Goal: Task Accomplishment & Management: Manage account settings

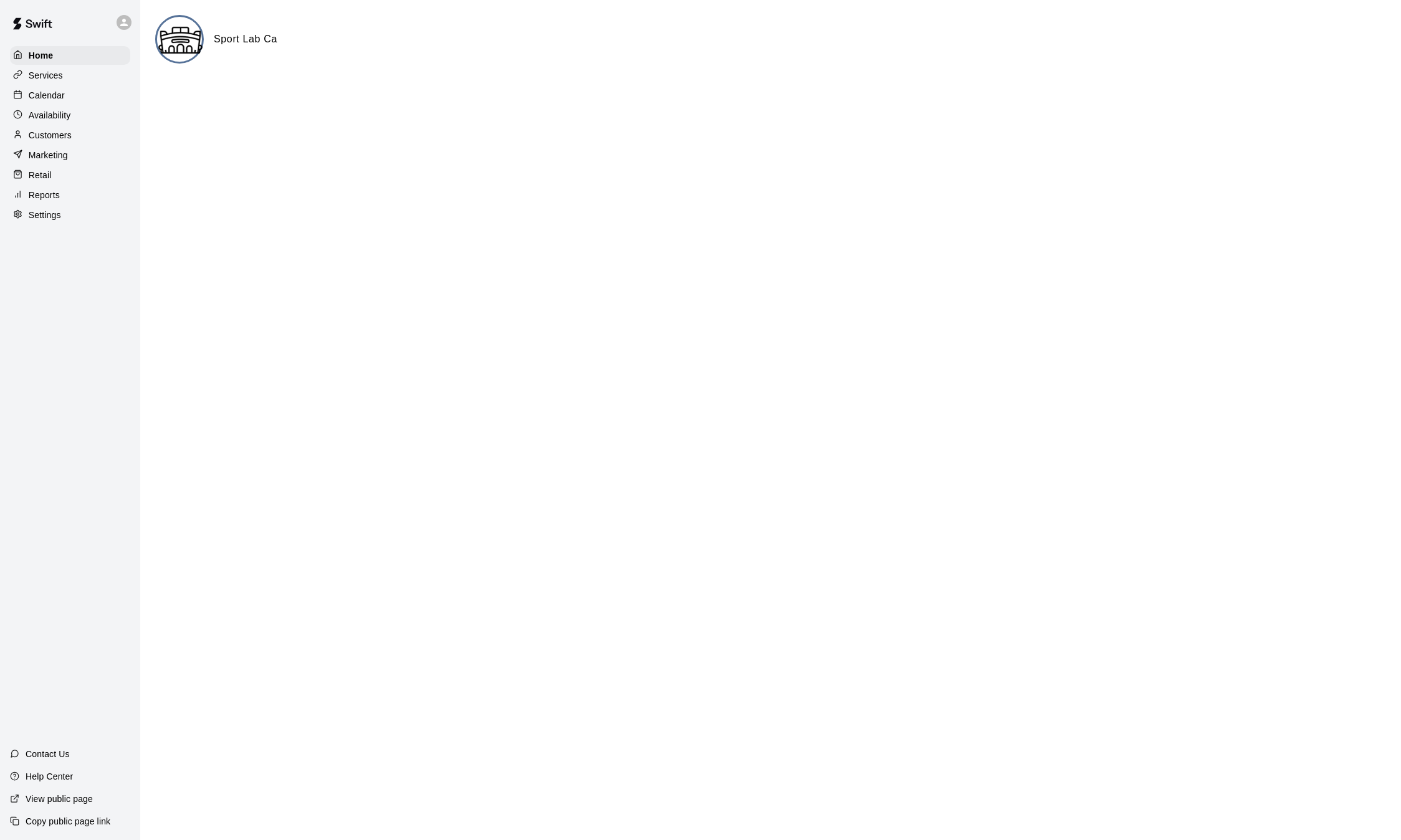
click at [59, 92] on p "Calendar" at bounding box center [46, 95] width 36 height 12
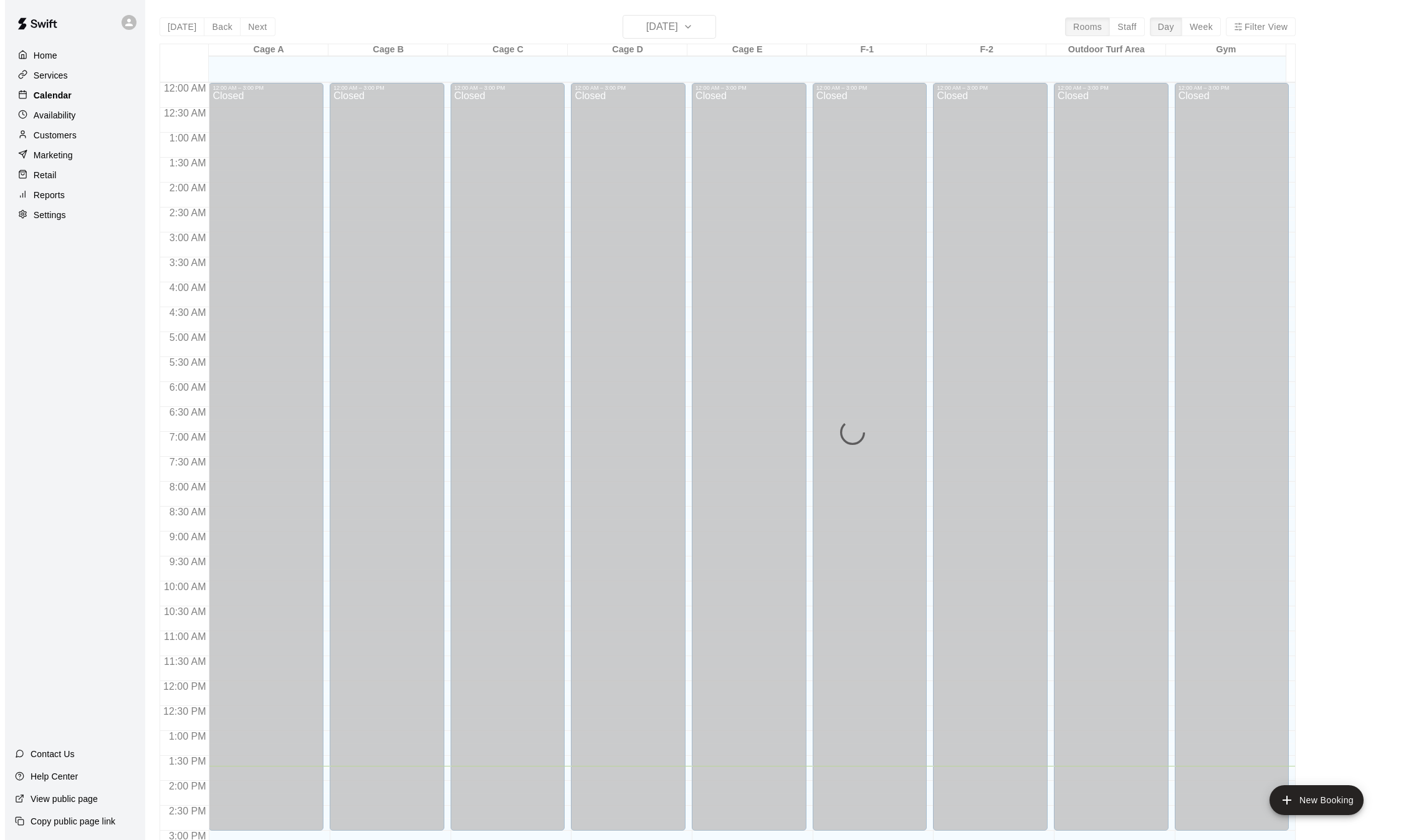
scroll to position [388, 0]
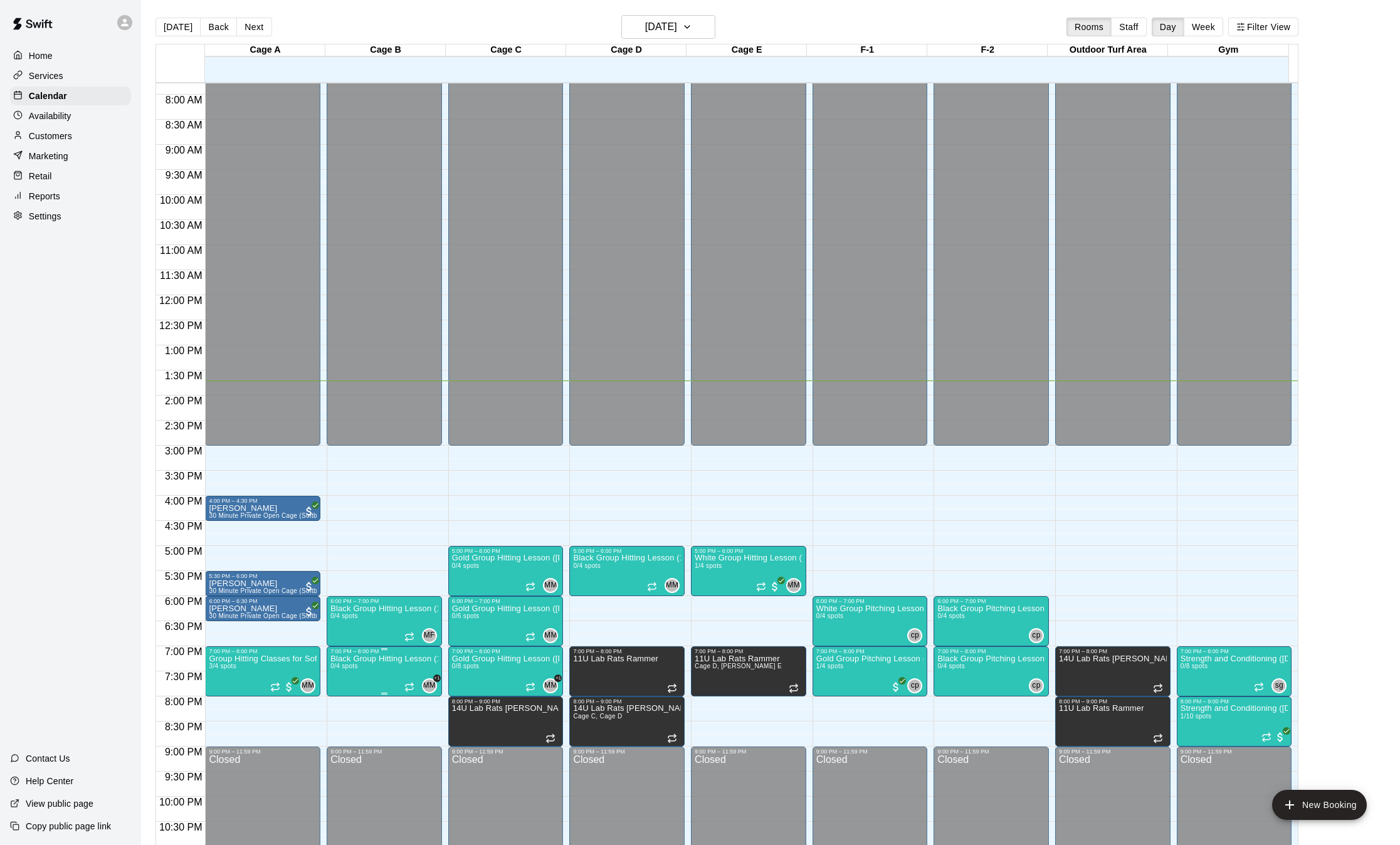
click at [346, 727] on icon "delete" at bounding box center [342, 729] width 8 height 11
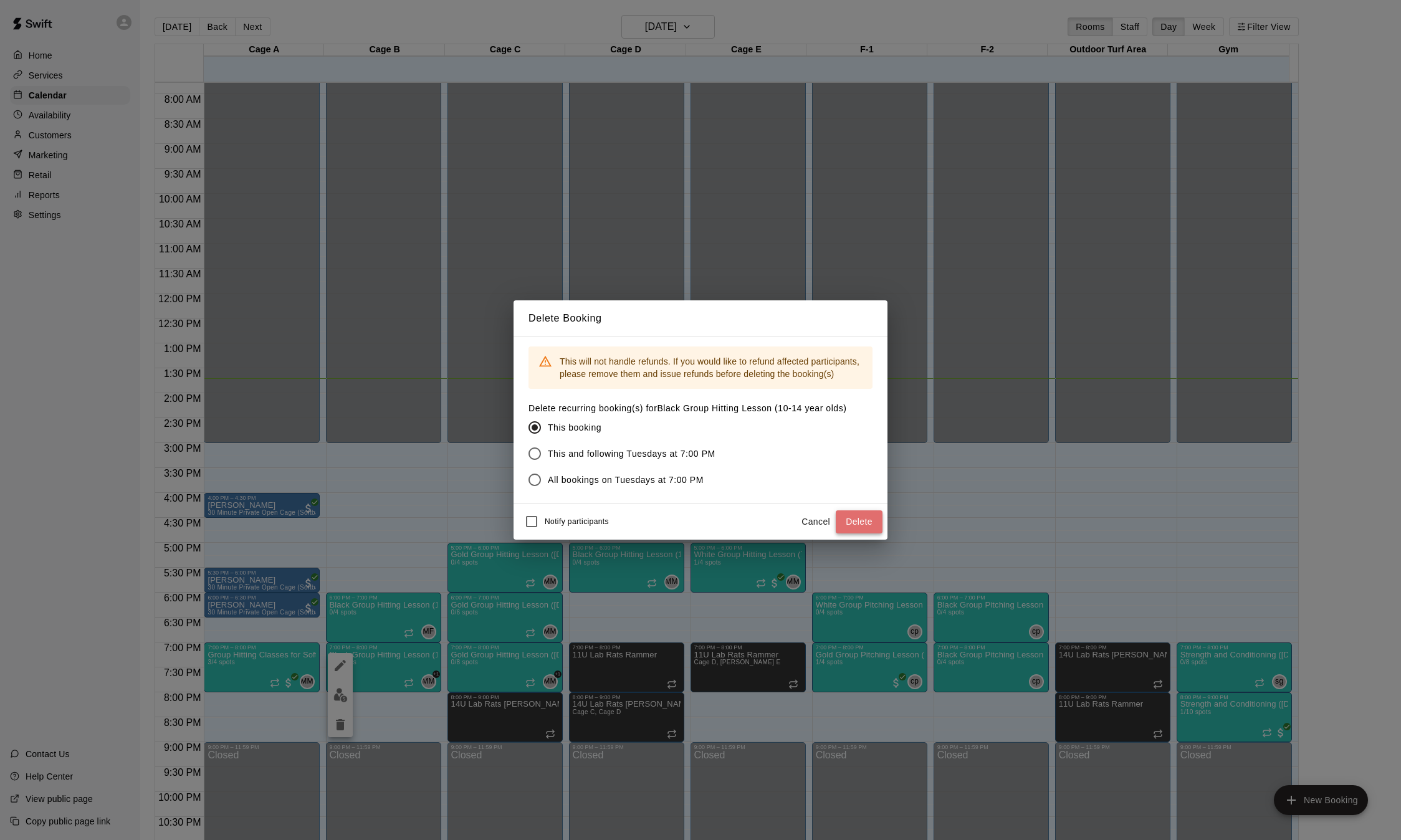
click at [874, 514] on button "Delete" at bounding box center [859, 522] width 46 height 23
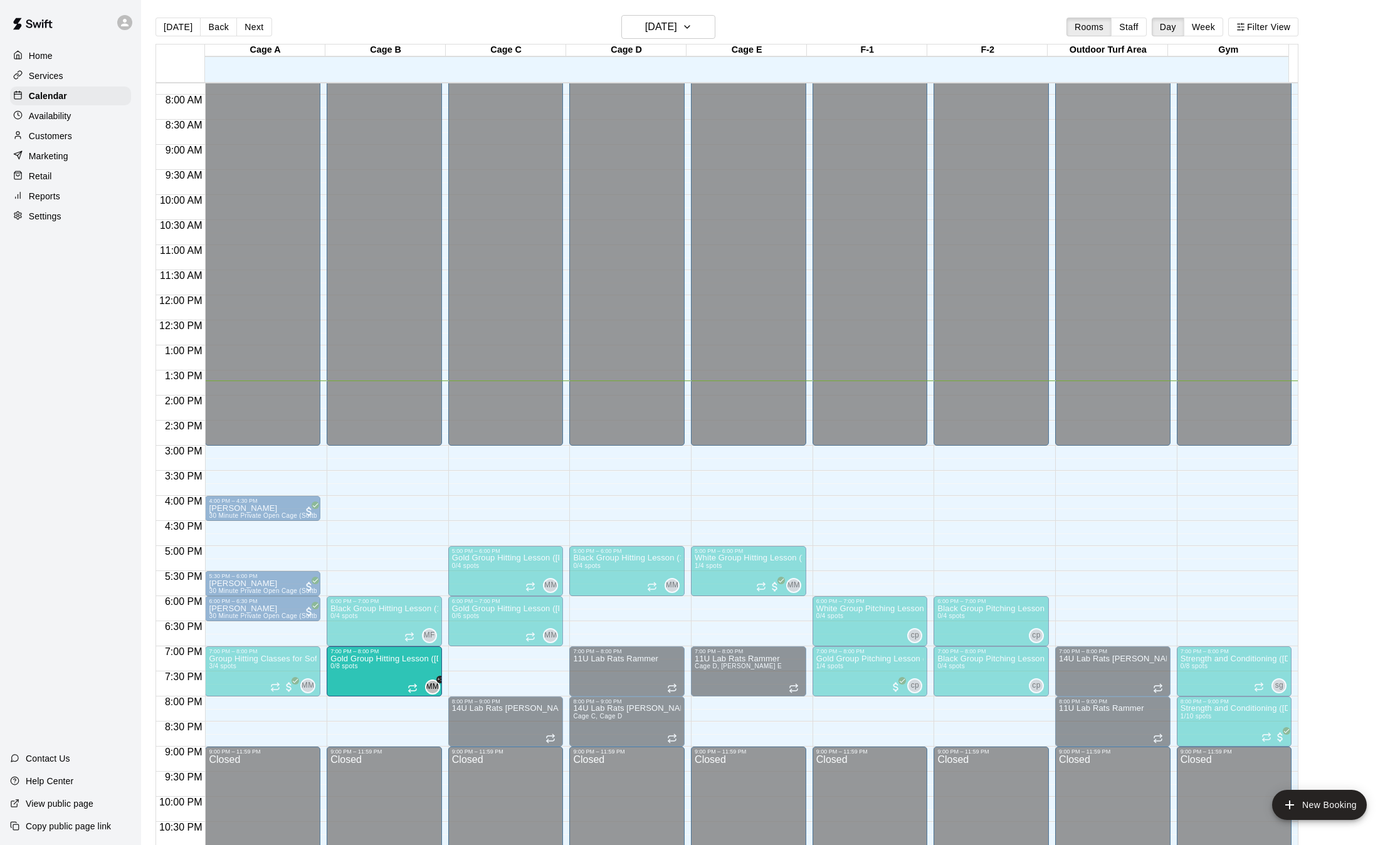
drag, startPoint x: 498, startPoint y: 676, endPoint x: 394, endPoint y: 688, distance: 104.7
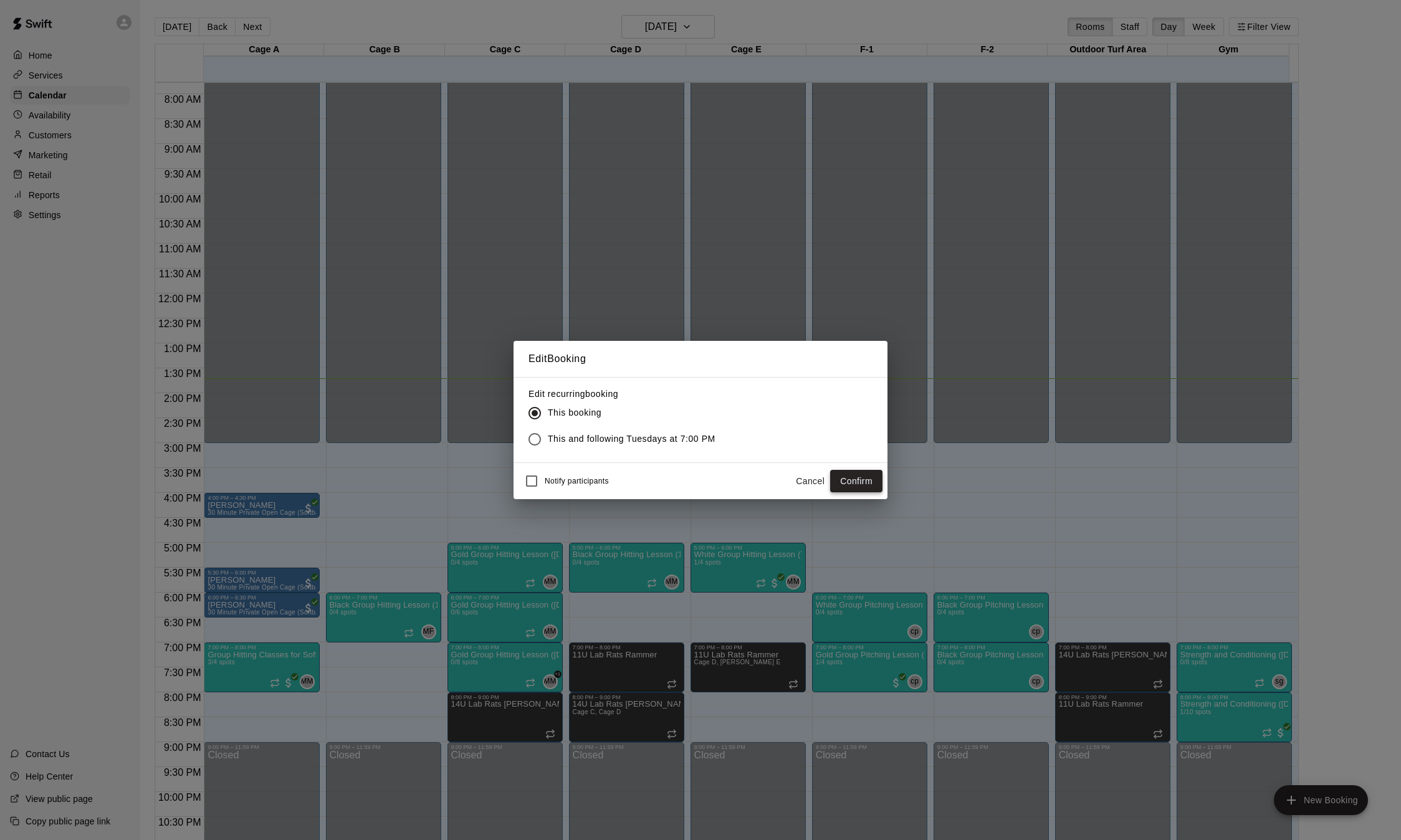
click at [852, 478] on button "Confirm" at bounding box center [856, 481] width 53 height 23
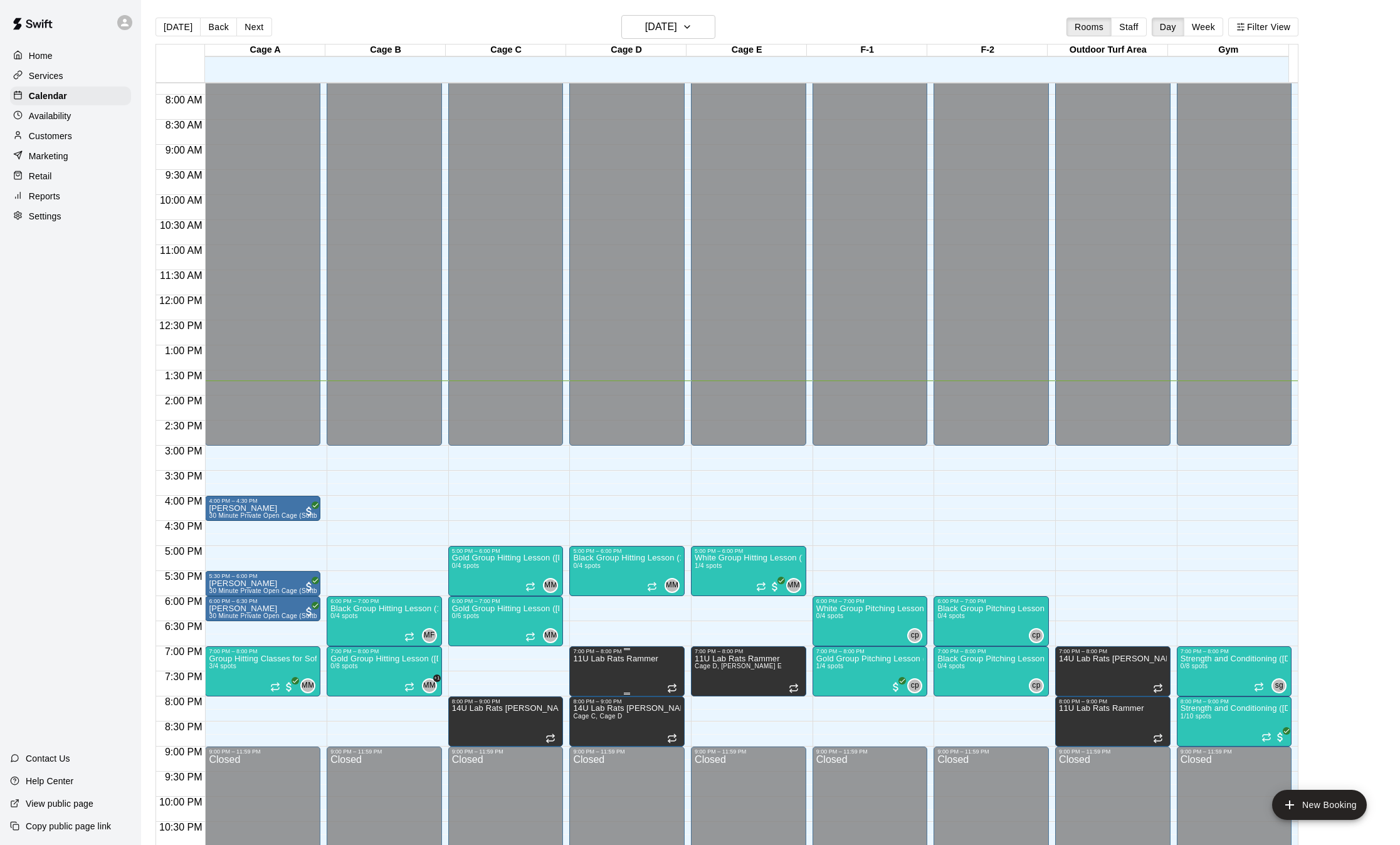
click at [588, 669] on icon "edit" at bounding box center [585, 670] width 15 height 15
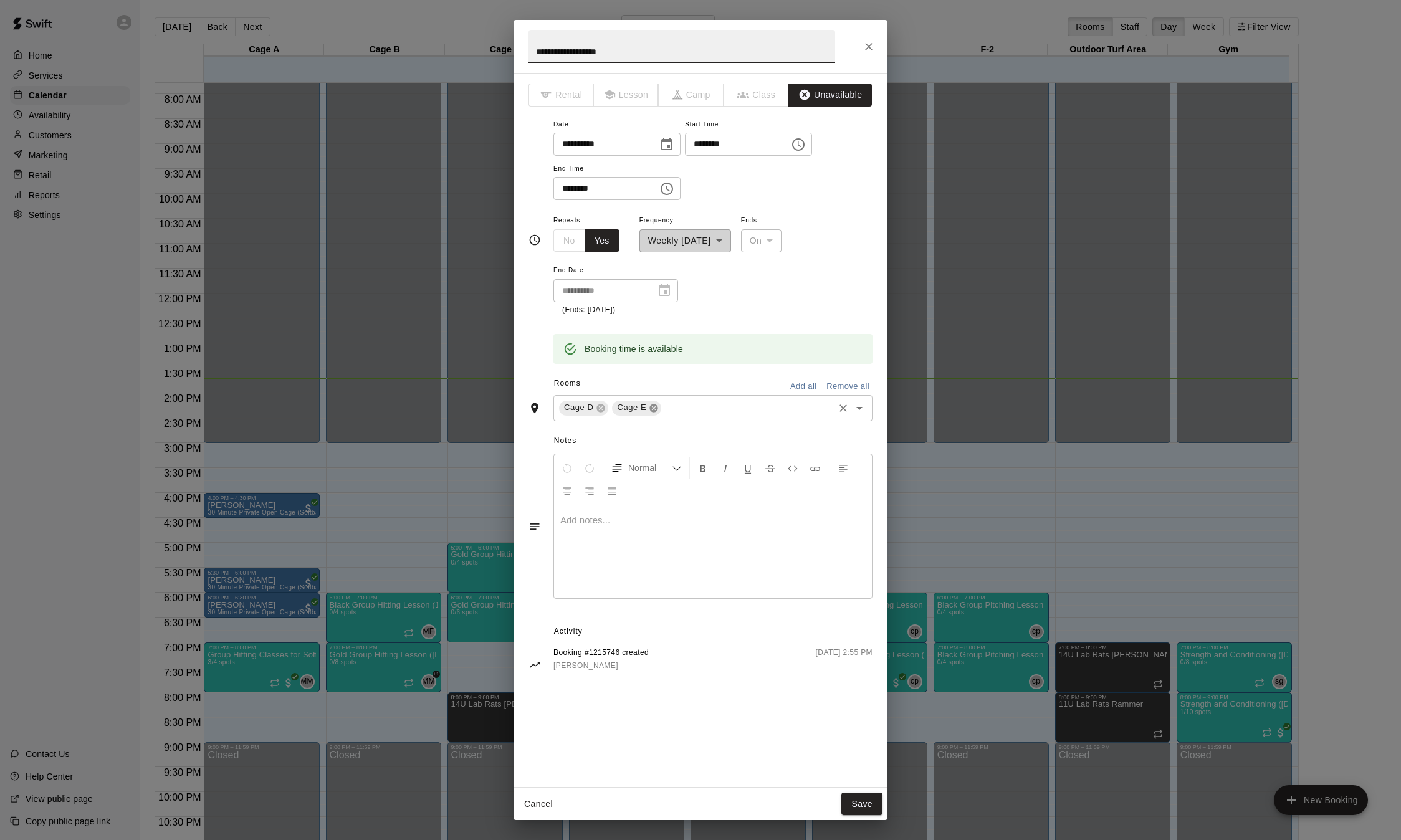
click at [653, 410] on icon at bounding box center [654, 407] width 8 height 8
click at [643, 402] on input "text" at bounding box center [721, 407] width 222 height 15
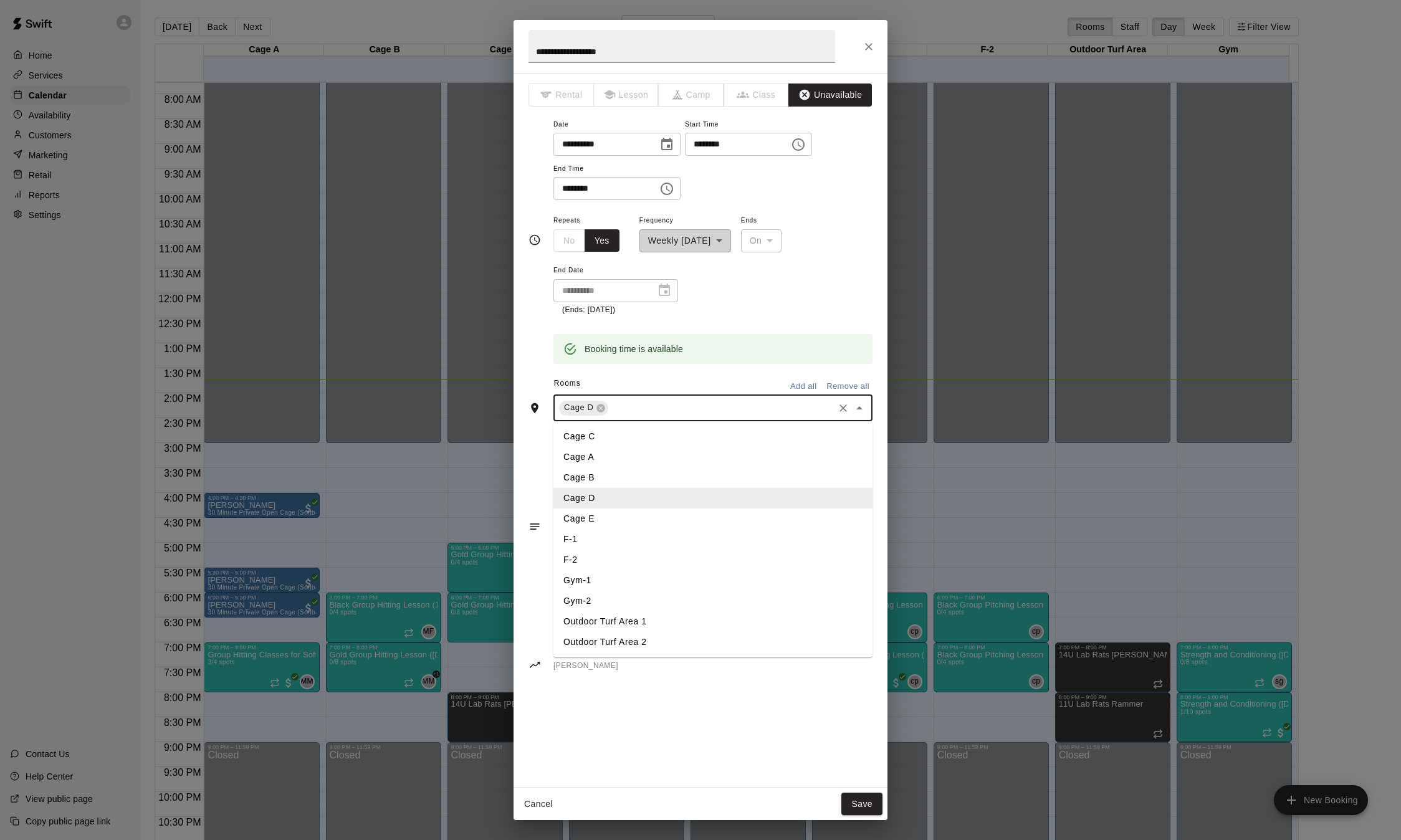
click at [592, 437] on li "Cage C" at bounding box center [713, 436] width 319 height 21
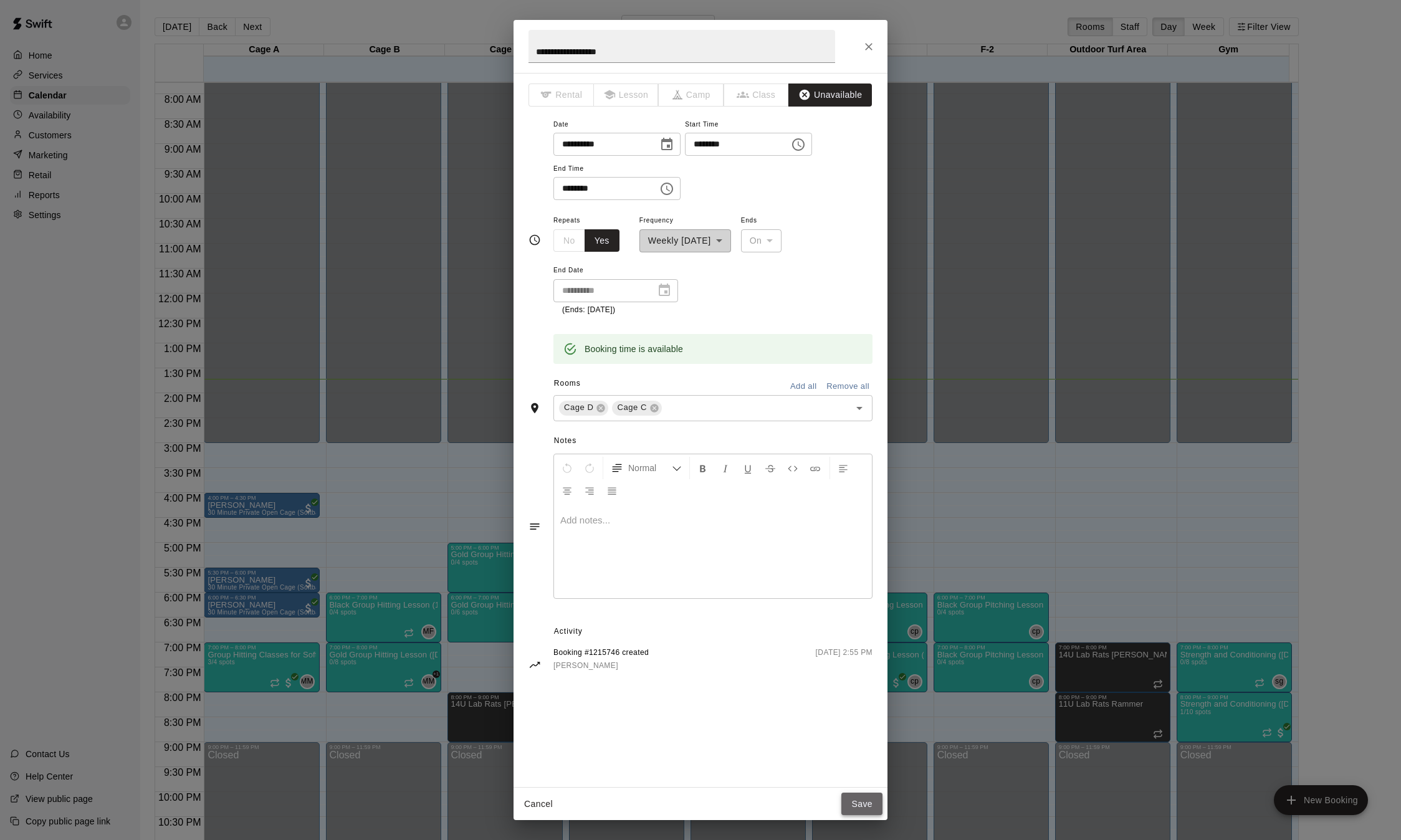
click at [862, 797] on button "Save" at bounding box center [862, 804] width 41 height 23
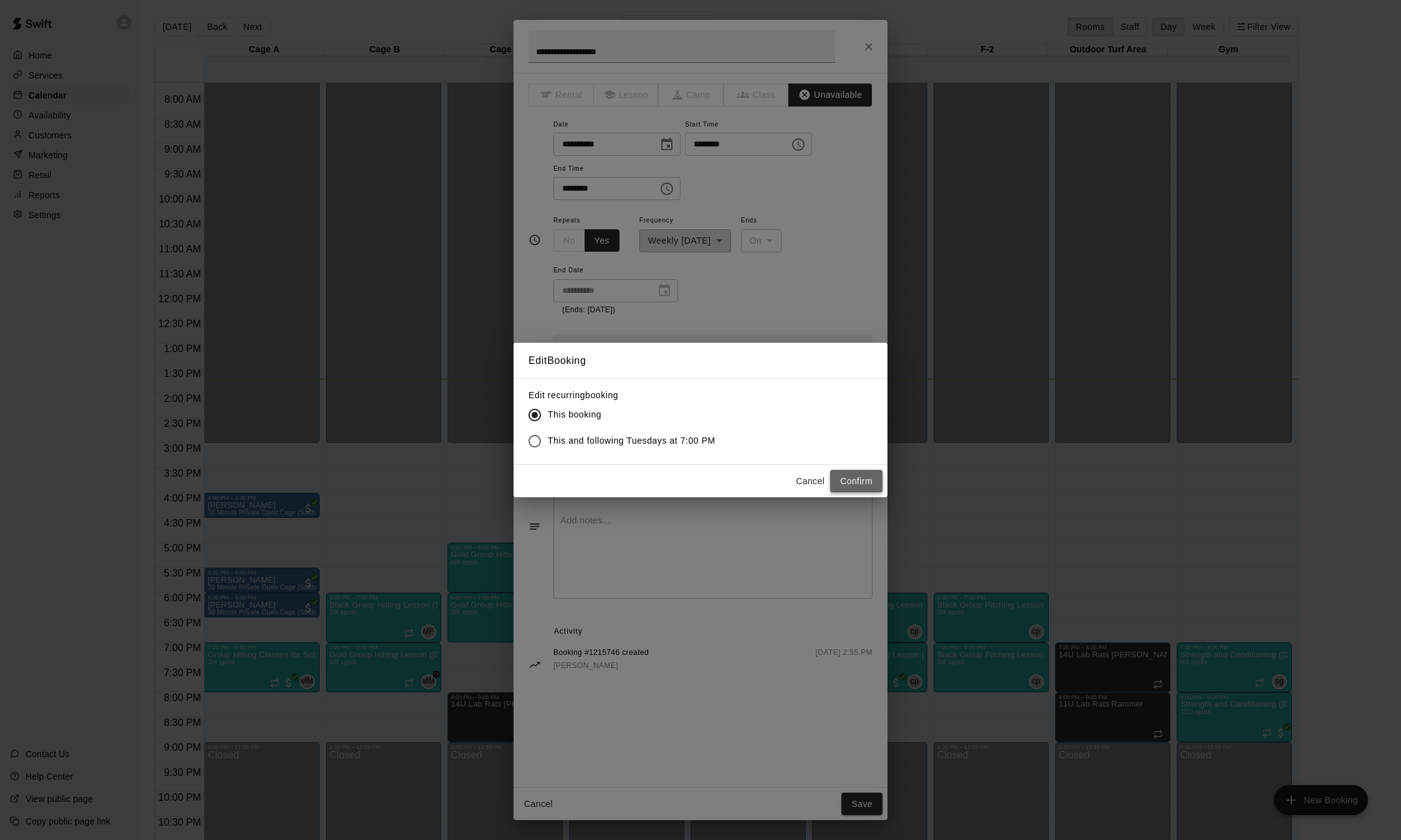
click at [861, 487] on button "Confirm" at bounding box center [856, 481] width 53 height 23
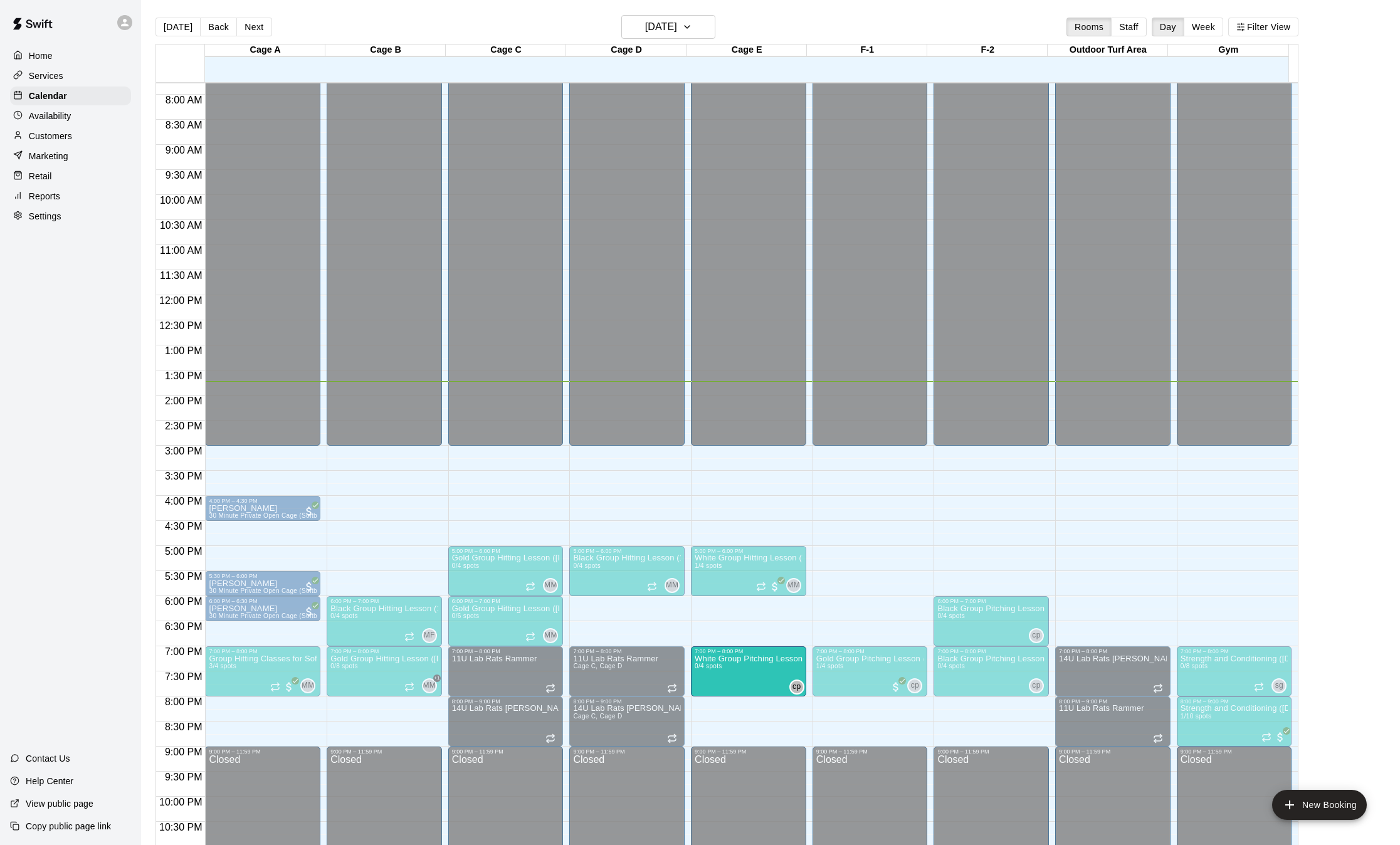
drag, startPoint x: 857, startPoint y: 624, endPoint x: 767, endPoint y: 677, distance: 104.4
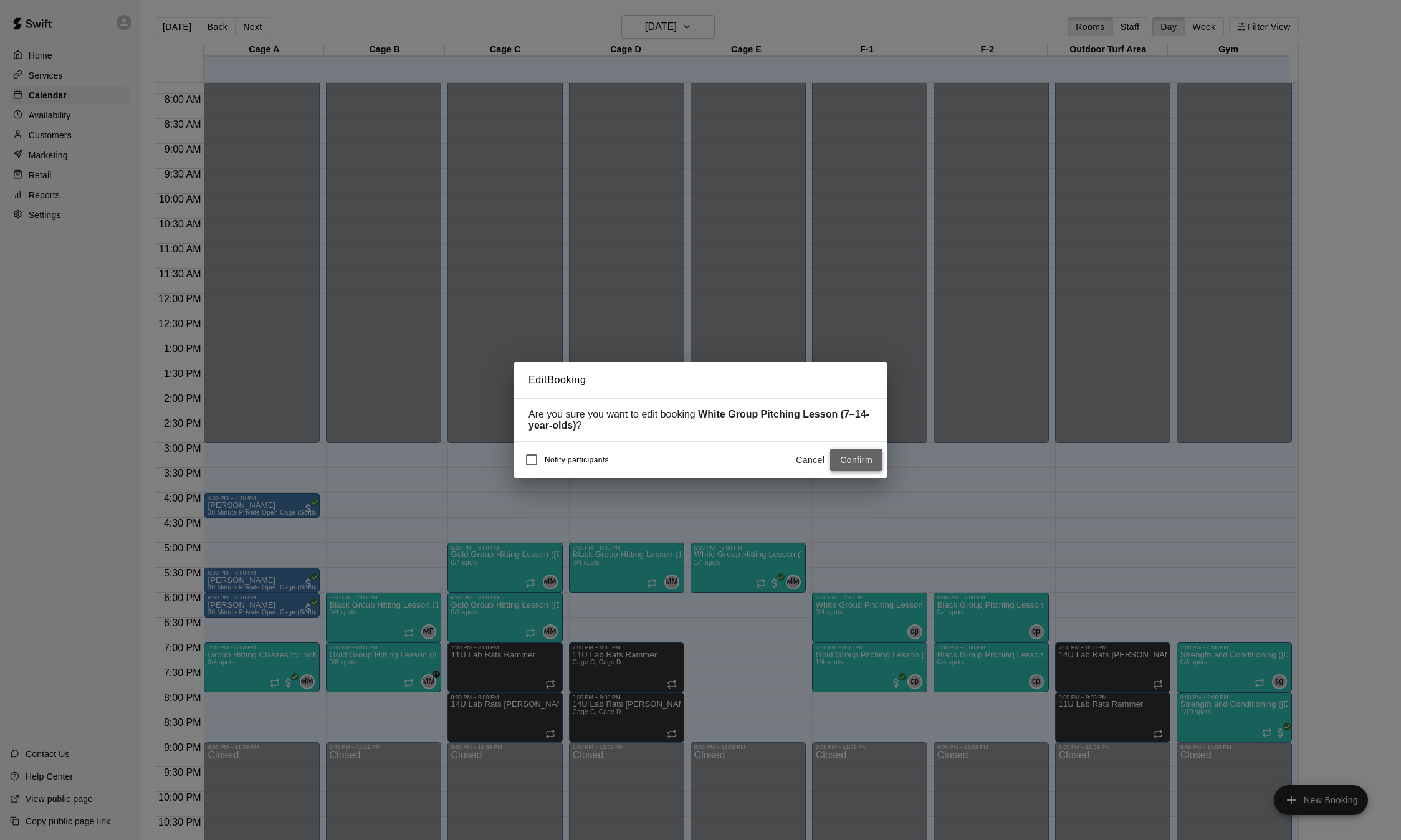
click at [847, 465] on button "Confirm" at bounding box center [856, 460] width 53 height 23
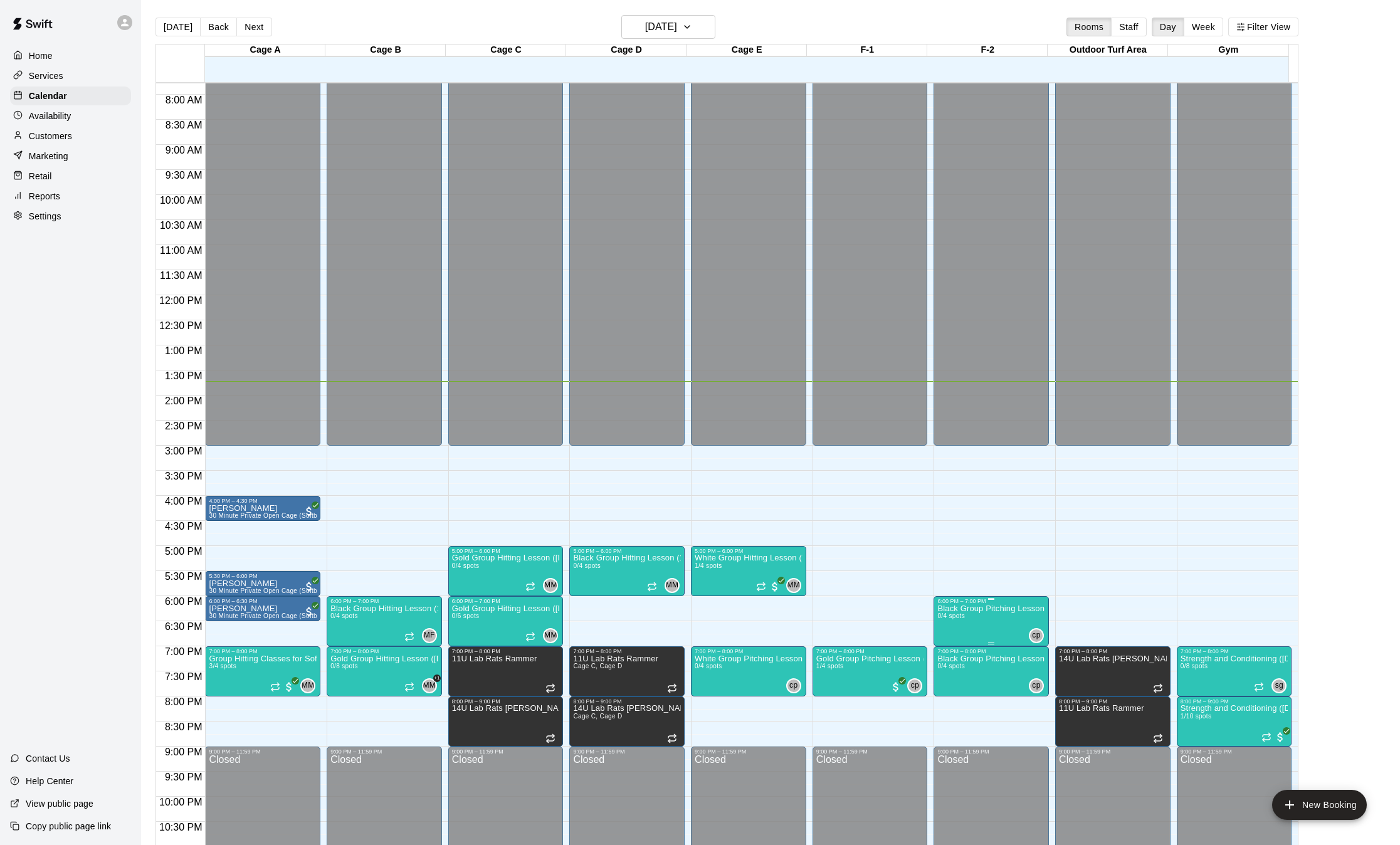
click at [951, 679] on icon "delete" at bounding box center [948, 679] width 8 height 11
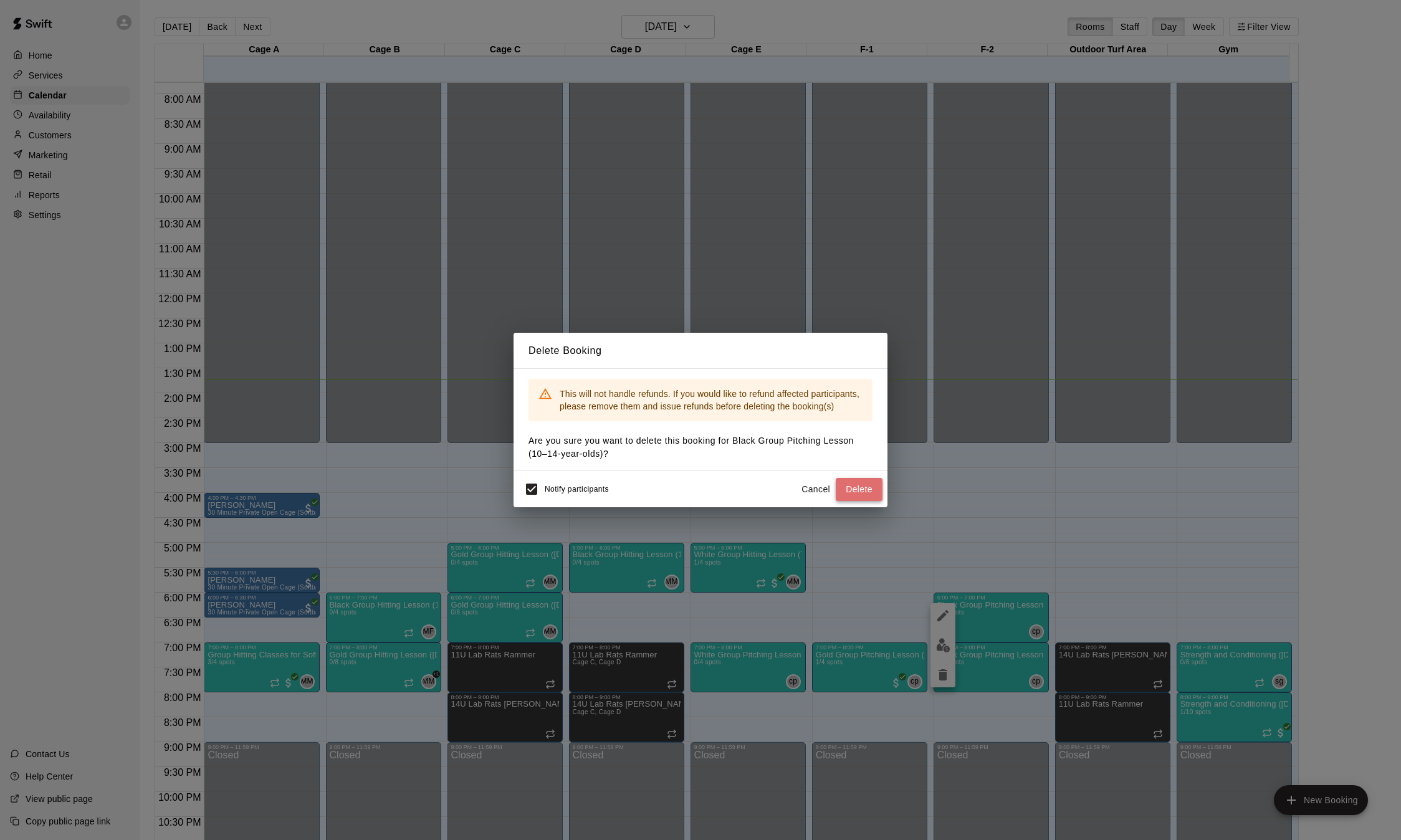
click at [868, 490] on button "Delete" at bounding box center [859, 490] width 46 height 23
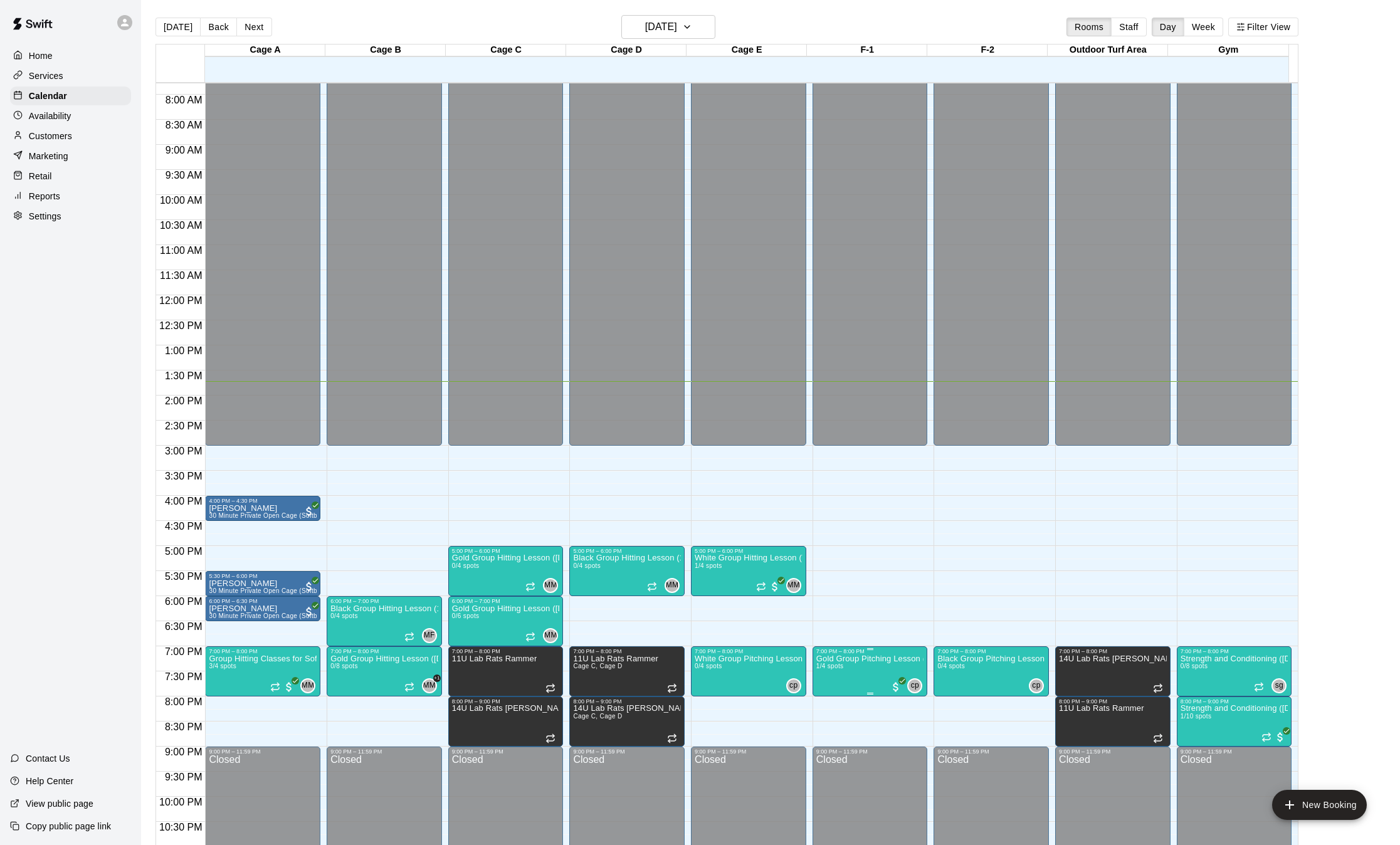
click at [825, 698] on img "edit" at bounding box center [828, 699] width 15 height 15
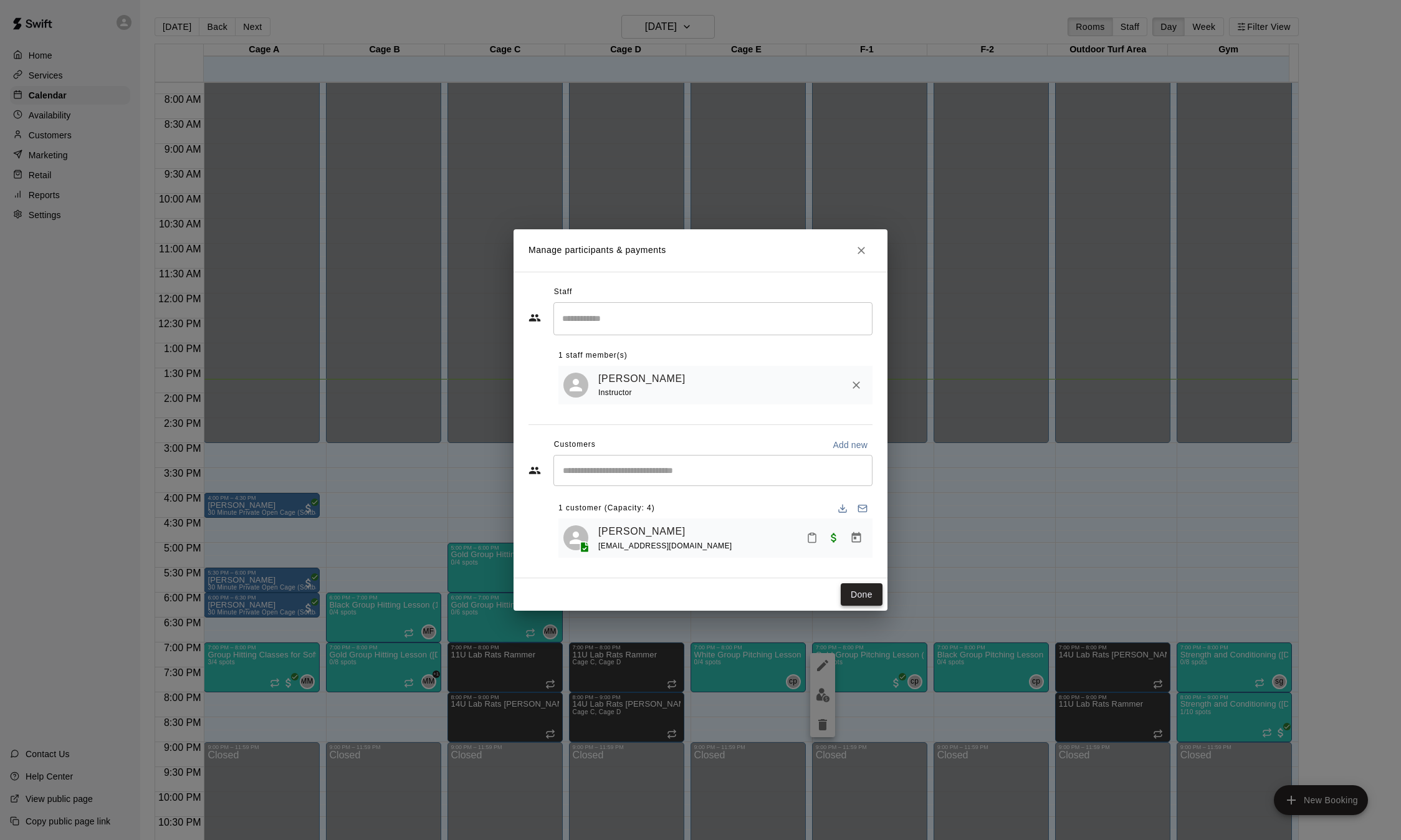
click at [857, 596] on button "Done" at bounding box center [862, 595] width 42 height 23
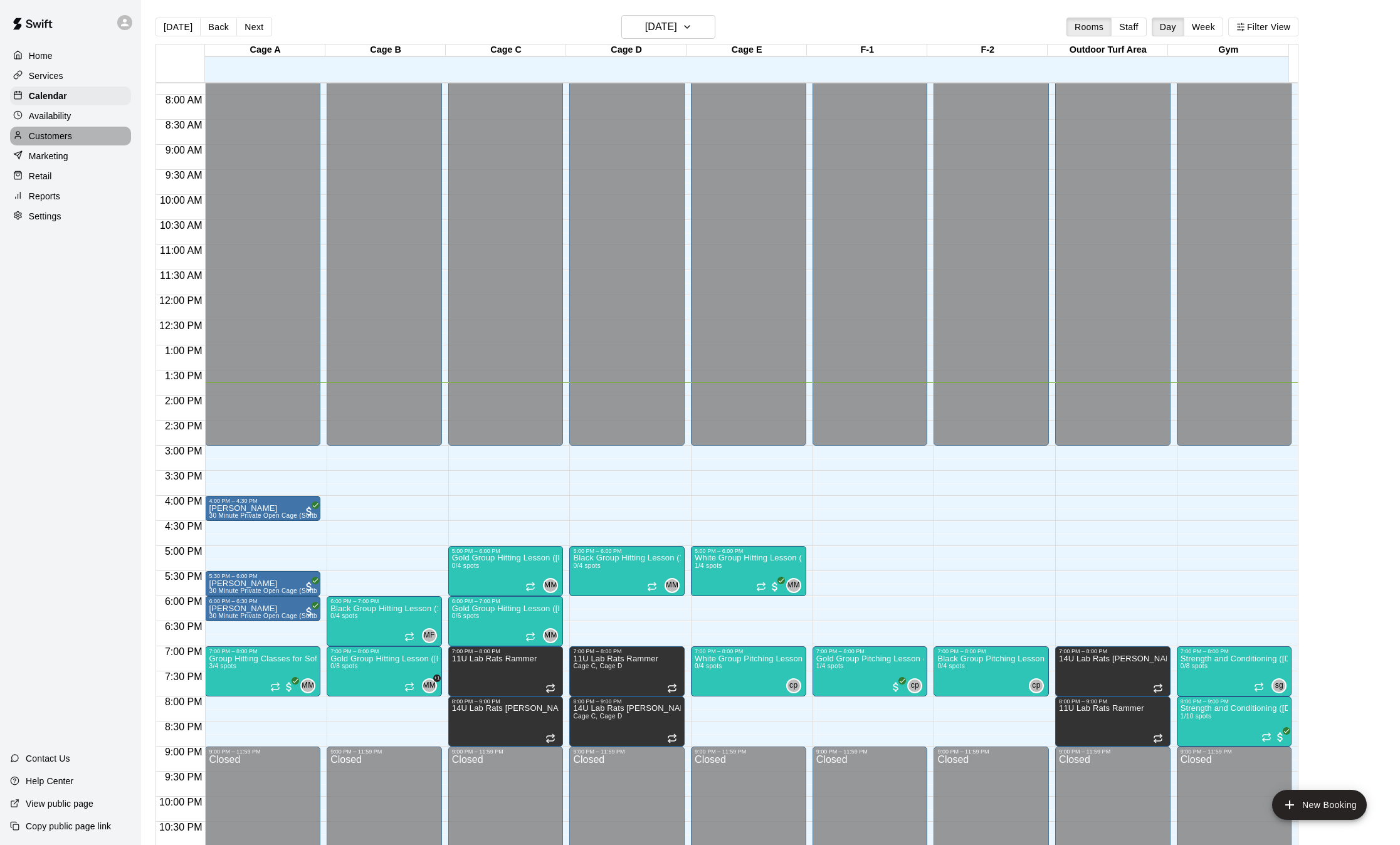
click at [61, 138] on p "Customers" at bounding box center [51, 136] width 43 height 12
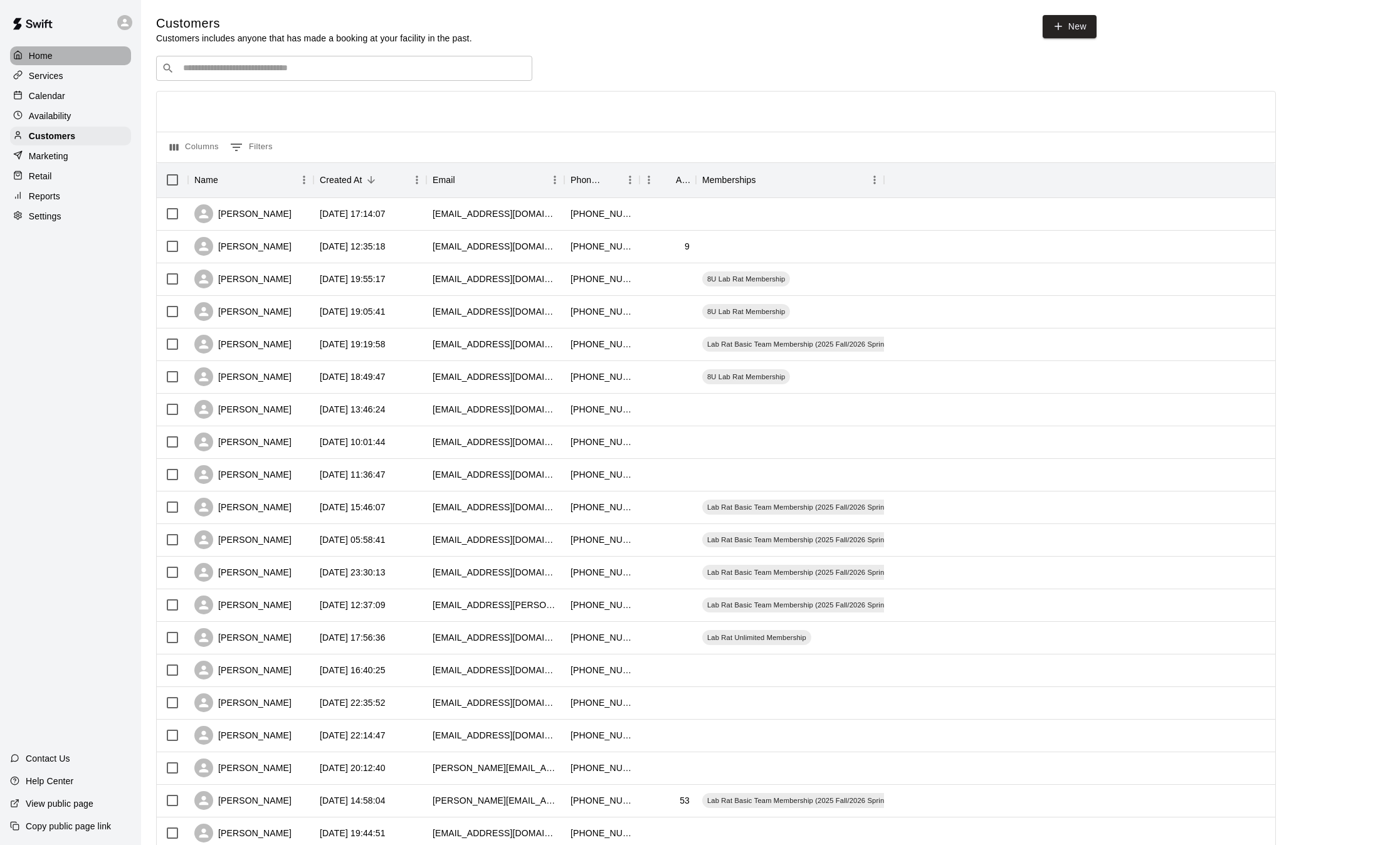
click at [47, 59] on p "Home" at bounding box center [41, 56] width 24 height 12
